Goal: Navigation & Orientation: Find specific page/section

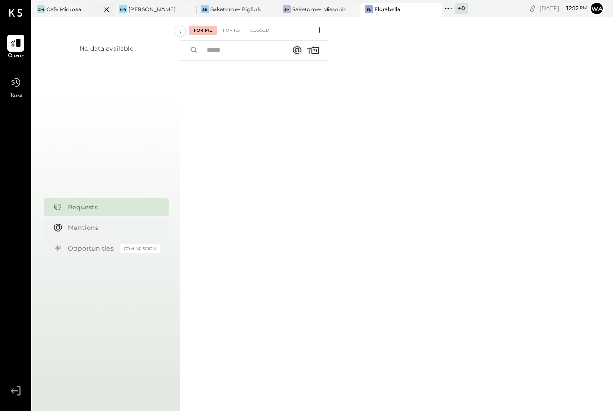
click at [69, 11] on div "Cafe Mimosa" at bounding box center [63, 9] width 35 height 8
